Goal: Task Accomplishment & Management: Use online tool/utility

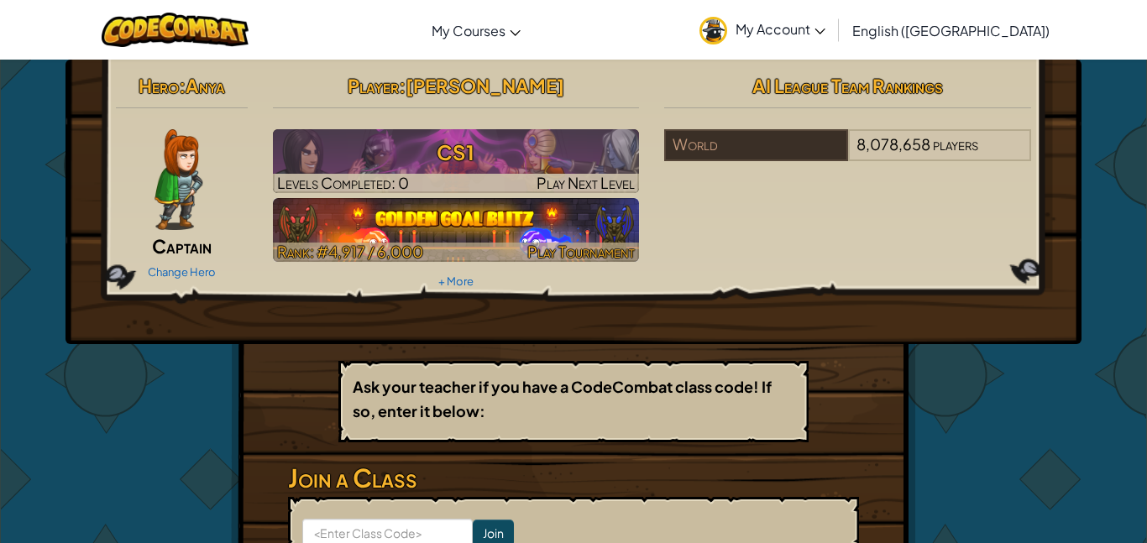
click at [445, 228] on img at bounding box center [456, 230] width 367 height 64
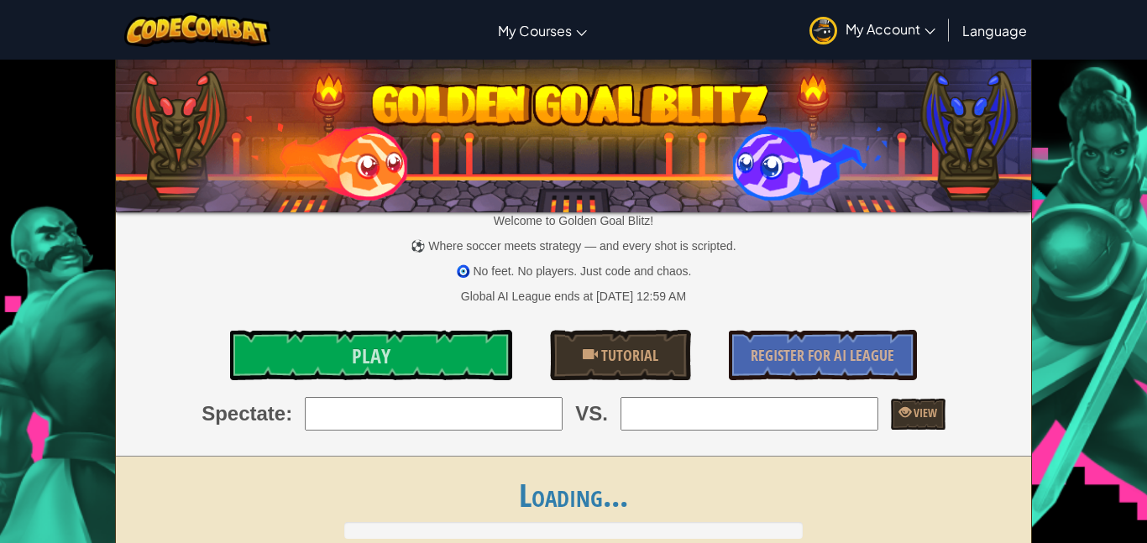
click at [456, 225] on p "Welcome to Golden Goal Blitz!" at bounding box center [574, 220] width 916 height 17
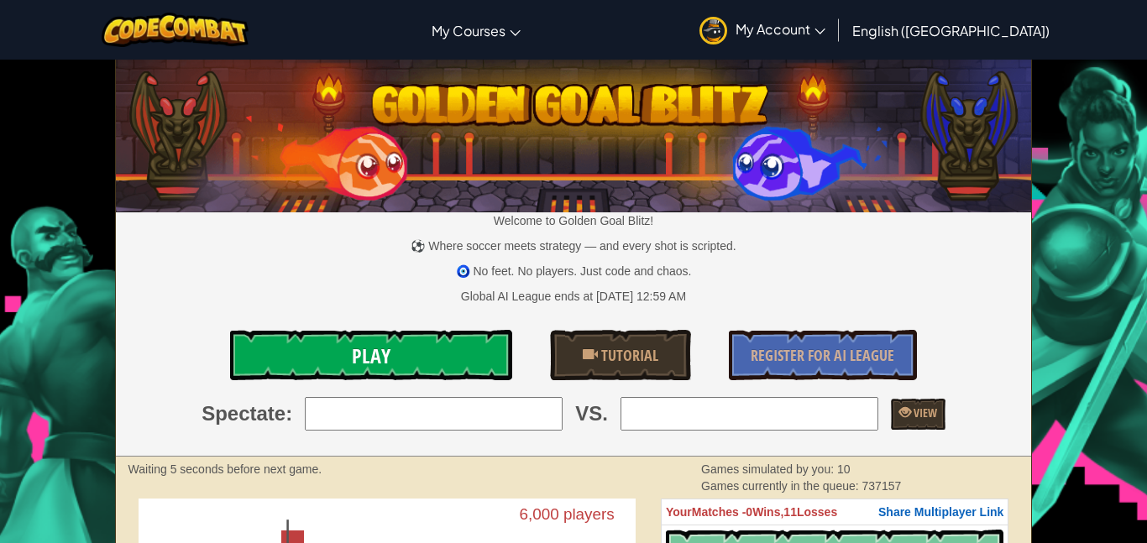
click at [405, 359] on link "Play" at bounding box center [371, 355] width 282 height 50
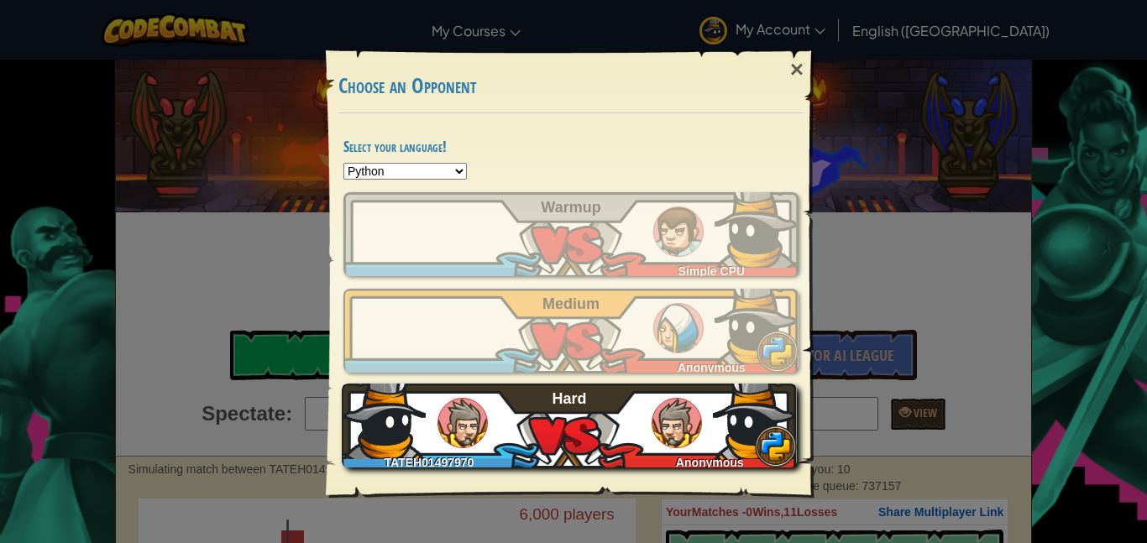
click at [781, 458] on span at bounding box center [776, 447] width 42 height 42
